Goal: Task Accomplishment & Management: Manage account settings

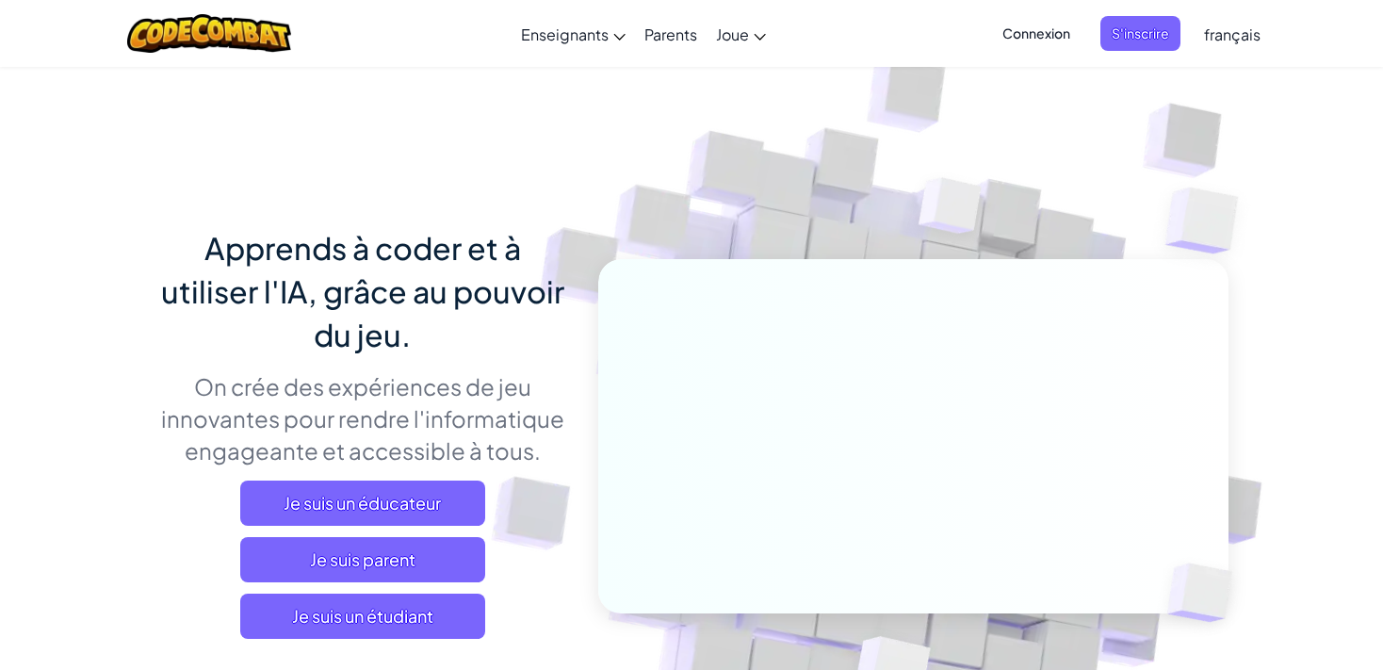
click at [1064, 48] on span "Connexion" at bounding box center [1036, 33] width 90 height 35
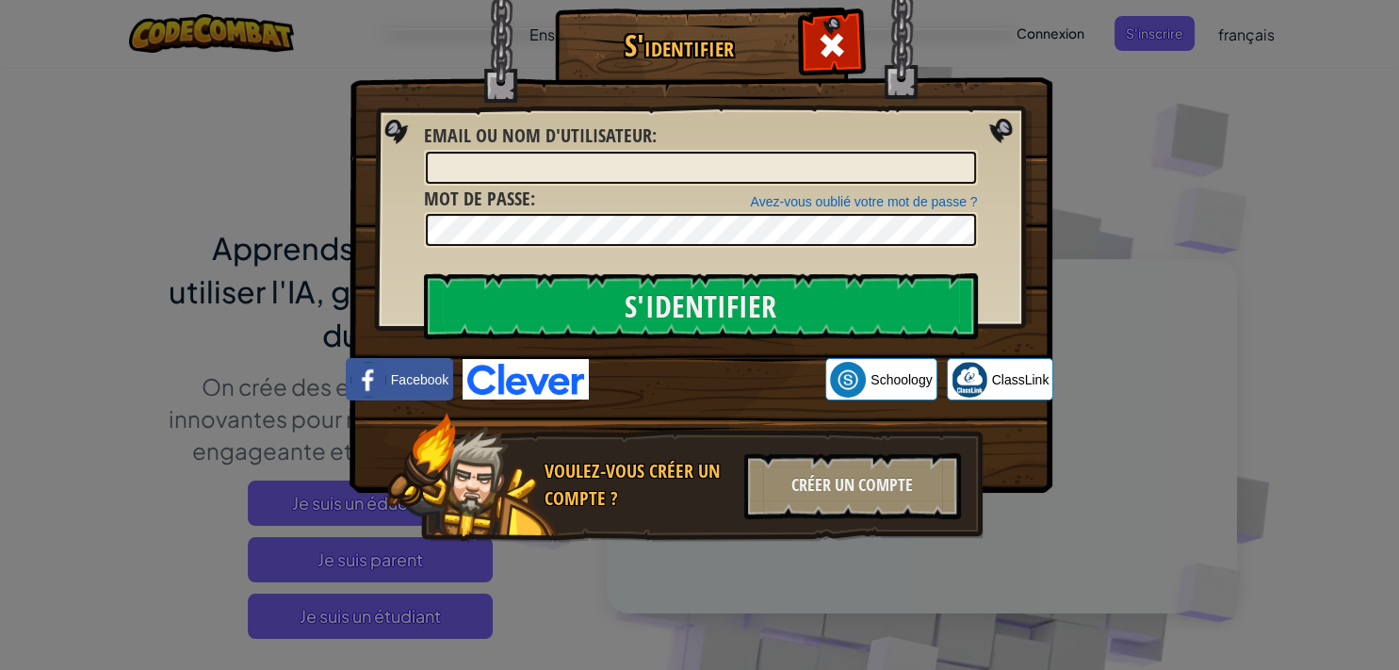
click at [710, 187] on div "Avez-vous oublié votre mot de passe ? Mot de passe :" at bounding box center [701, 217] width 554 height 63
click at [730, 246] on div at bounding box center [701, 230] width 554 height 36
click at [854, 173] on input "Email ou nom d'utilisateur :" at bounding box center [701, 168] width 550 height 32
type input "I"
click at [575, 180] on input "Email ou nom d'utilisateur :" at bounding box center [701, 168] width 550 height 32
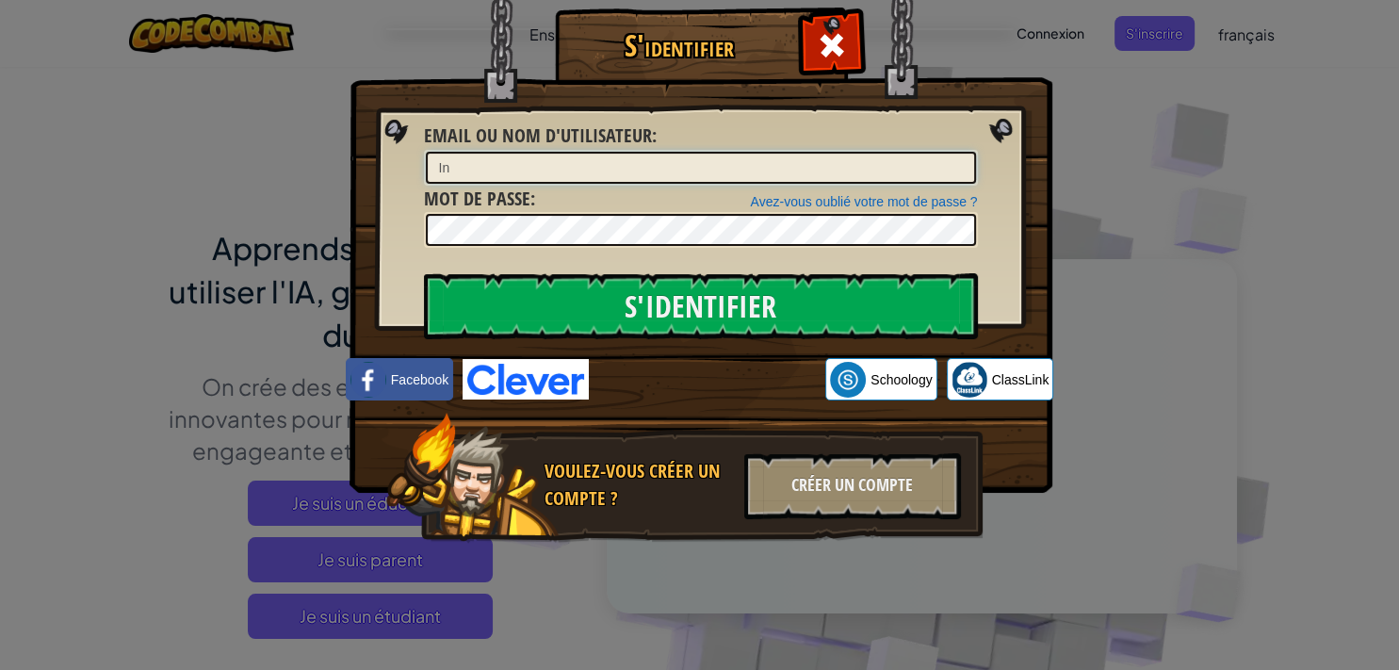
type input "I"
type input "Imrane Amjahdi1"
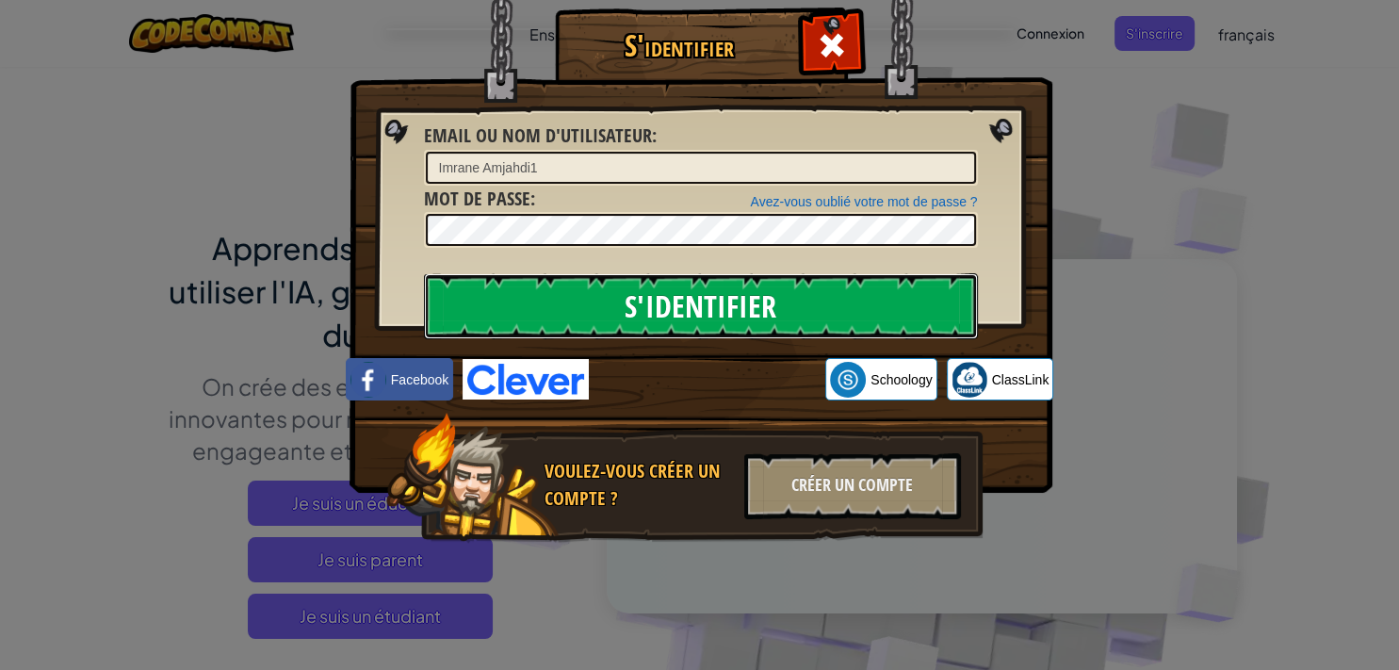
click at [895, 334] on input "S'identifier" at bounding box center [701, 306] width 554 height 66
